Goal: Contribute content: Contribute content

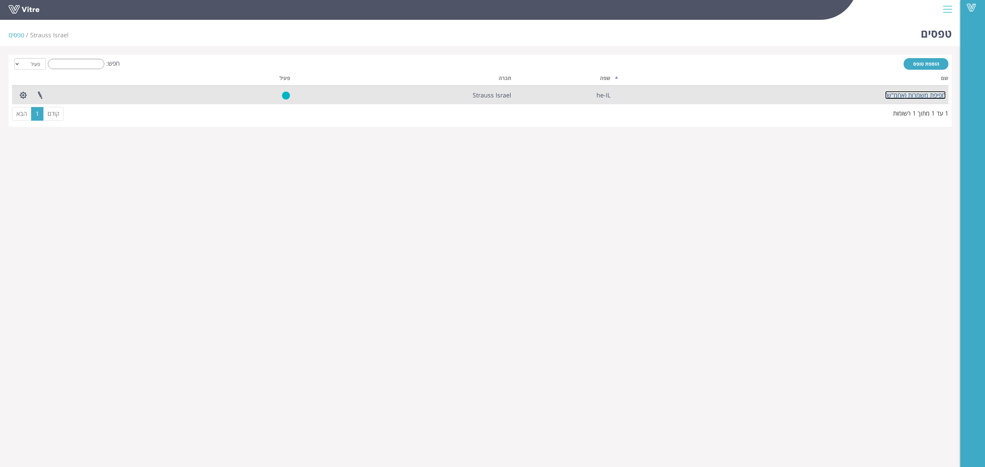
click at [909, 97] on link "חפיפת משמרות (אחמ"ש)" at bounding box center [915, 95] width 61 height 8
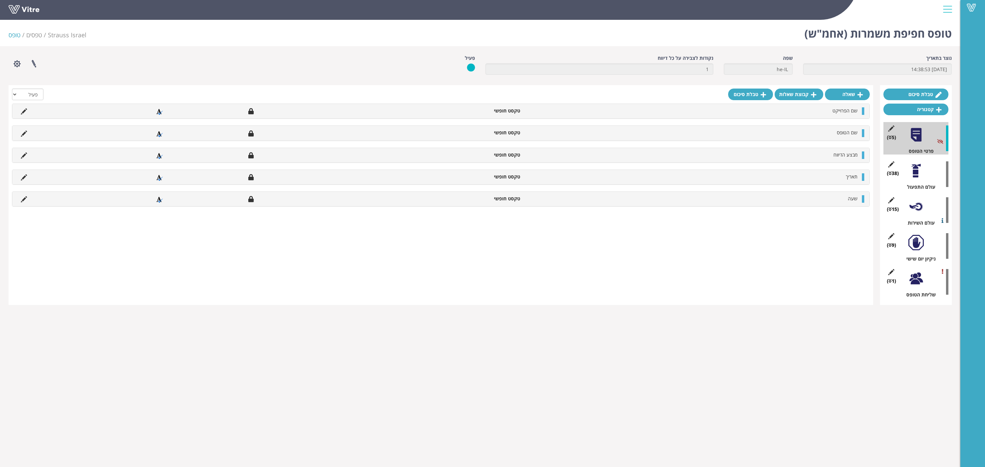
click at [924, 177] on div "(38 ) עולם התפעול" at bounding box center [915, 174] width 65 height 32
click at [916, 212] on div at bounding box center [915, 206] width 15 height 15
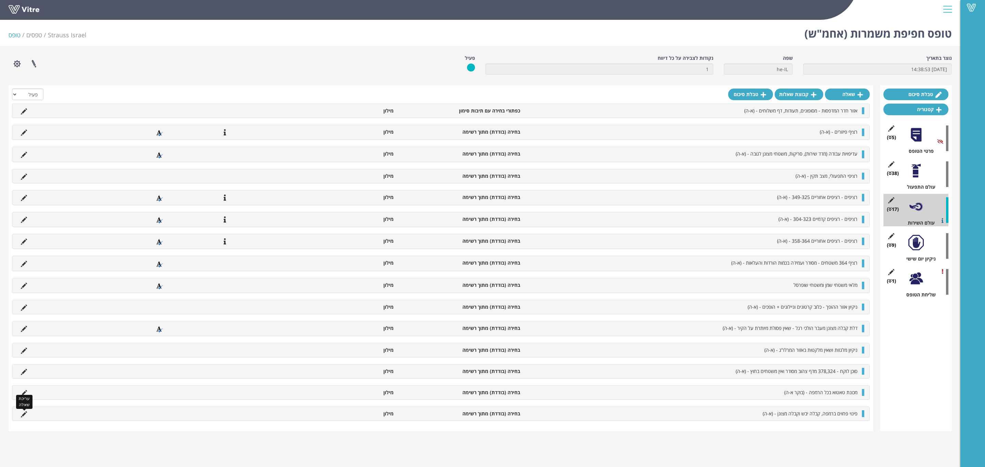
click at [22, 418] on icon at bounding box center [24, 414] width 6 height 6
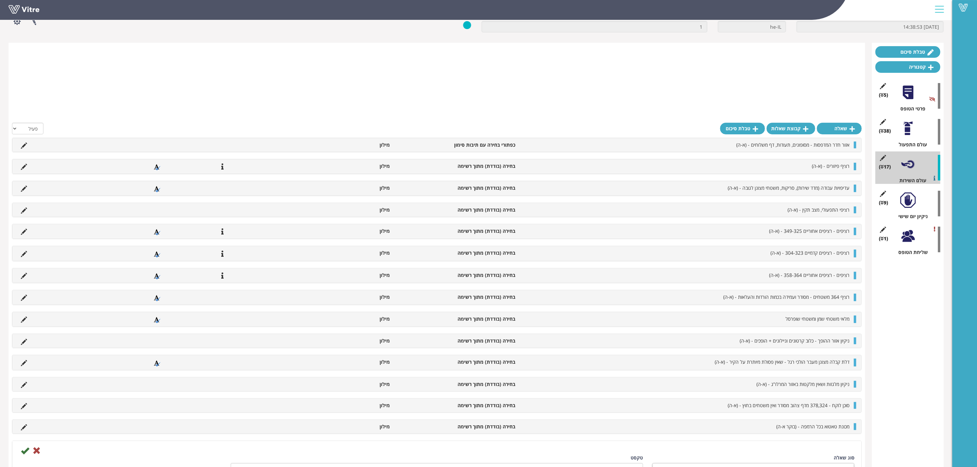
scroll to position [134, 0]
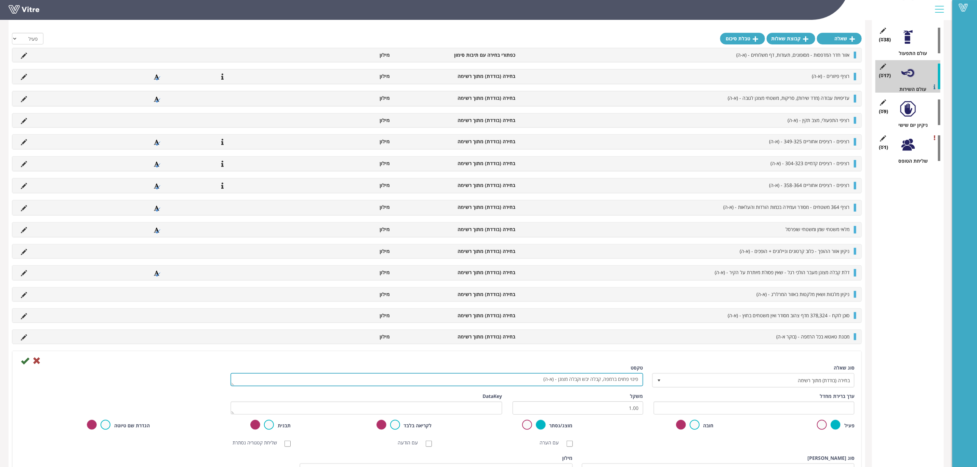
click at [599, 384] on textarea "פינוי פחוים ברמפה, קבלה יבש וקבלה מצונן - (א-ה)" at bounding box center [437, 379] width 413 height 13
click at [600, 383] on textarea "פינוי פחוים ברמפה, קבלה יבש וקבלה מצונן - (א-ה)" at bounding box center [437, 379] width 413 height 13
type textarea "פינוי פחוים ברמפה, החזרות, קבלה יבש וקבלה מצונן - (א-ה)"
click at [718, 410] on input "text" at bounding box center [754, 408] width 201 height 13
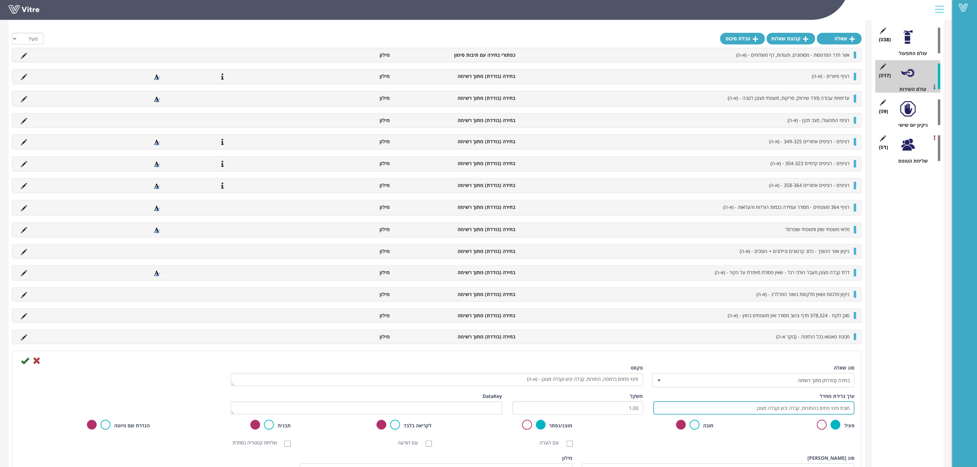
click at [820, 413] on input "חובת פינוי פחים בהחזרות, קבלה יבש וקבלה מצונן" at bounding box center [754, 408] width 201 height 13
type input "חובת פינוי פחים בכל הרמפה בהחזרות, קבלה יבש וקבלה מצונן"
click at [24, 365] on icon at bounding box center [25, 361] width 8 height 8
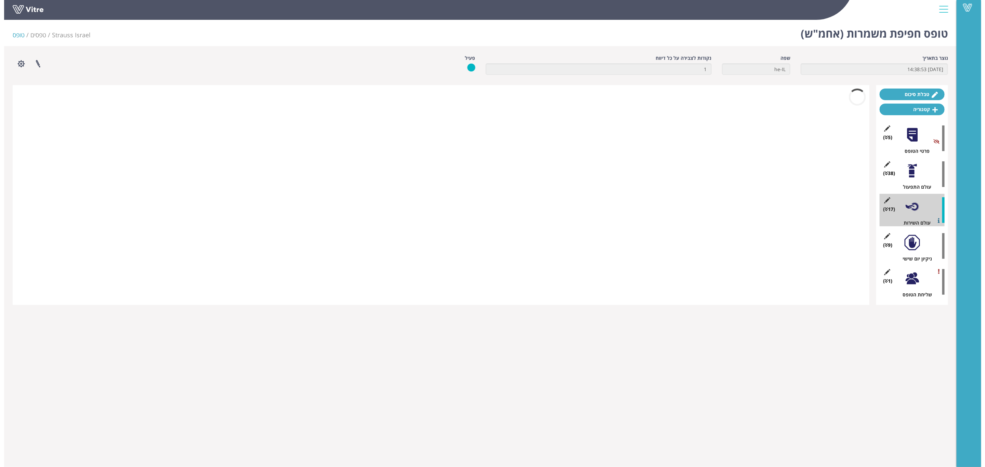
scroll to position [0, 0]
